Goal: Task Accomplishment & Management: Manage account settings

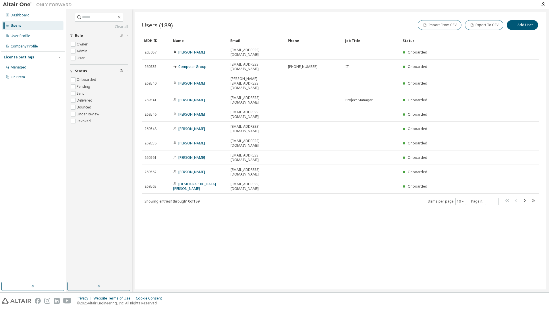
click at [178, 40] on div "Name" at bounding box center [199, 40] width 53 height 9
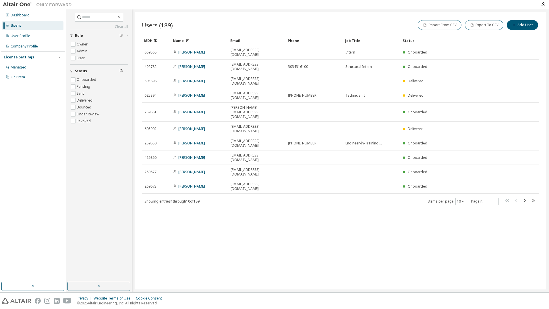
click at [179, 38] on div "Name" at bounding box center [199, 40] width 53 height 9
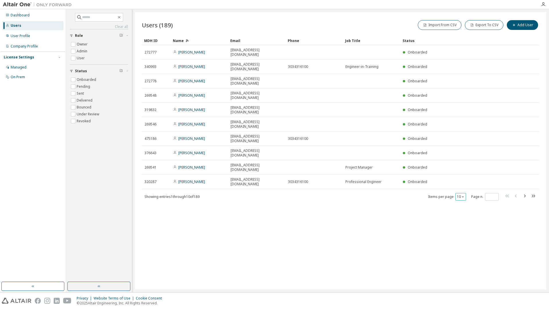
click at [463, 195] on icon "button" at bounding box center [462, 196] width 3 height 3
click at [465, 185] on div "100" at bounding box center [479, 185] width 46 height 7
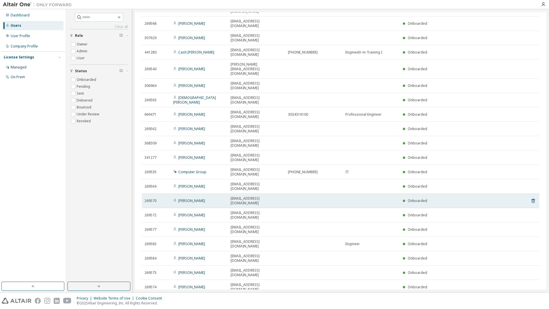
scroll to position [201, 0]
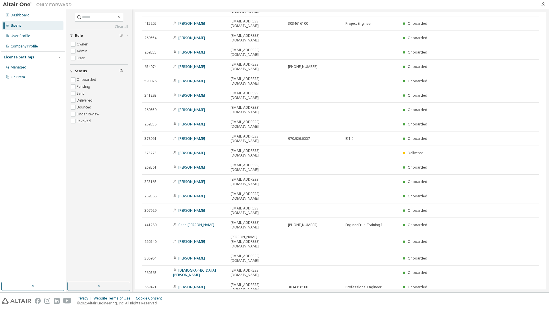
click at [543, 4] on icon "button" at bounding box center [543, 4] width 5 height 5
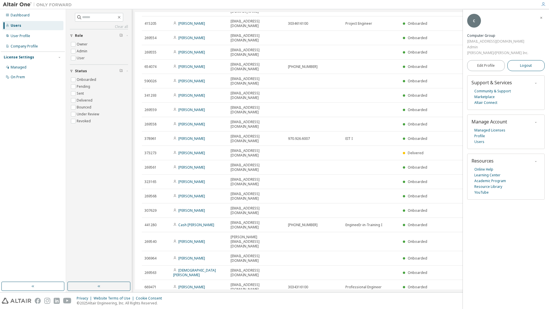
click at [527, 63] on span "Logout" at bounding box center [526, 66] width 12 height 6
